Goal: Register for event/course

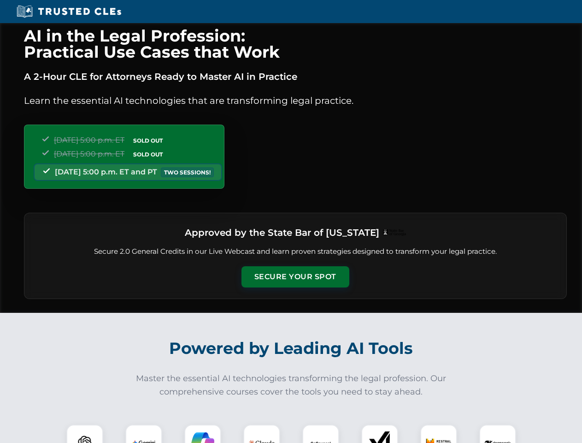
click at [295, 277] on button "Secure Your Spot" at bounding box center [296, 276] width 108 height 21
click at [85, 434] on img at bounding box center [84, 442] width 27 height 27
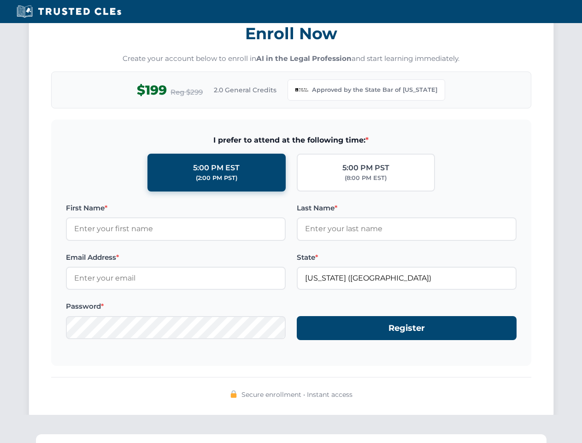
scroll to position [899, 0]
